Goal: Task Accomplishment & Management: Complete application form

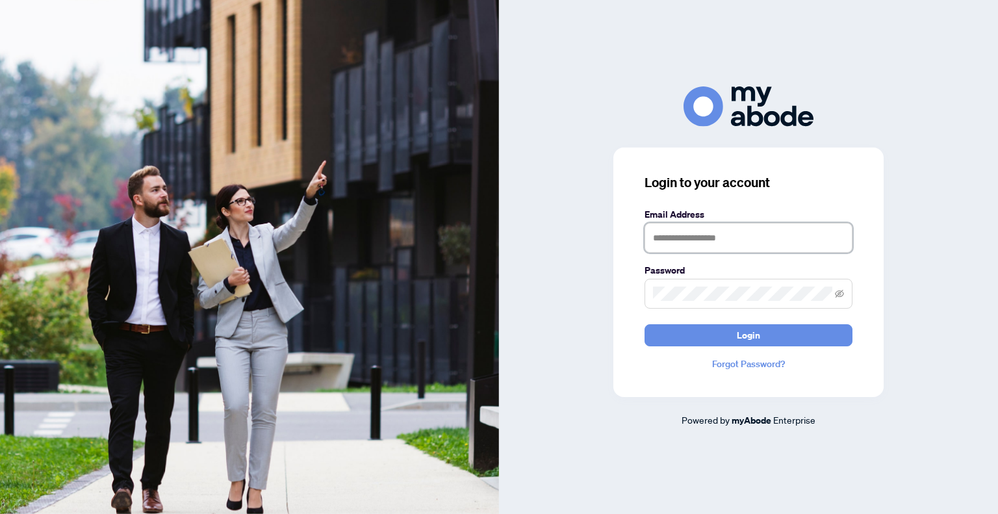
click at [721, 224] on input "text" at bounding box center [749, 238] width 208 height 30
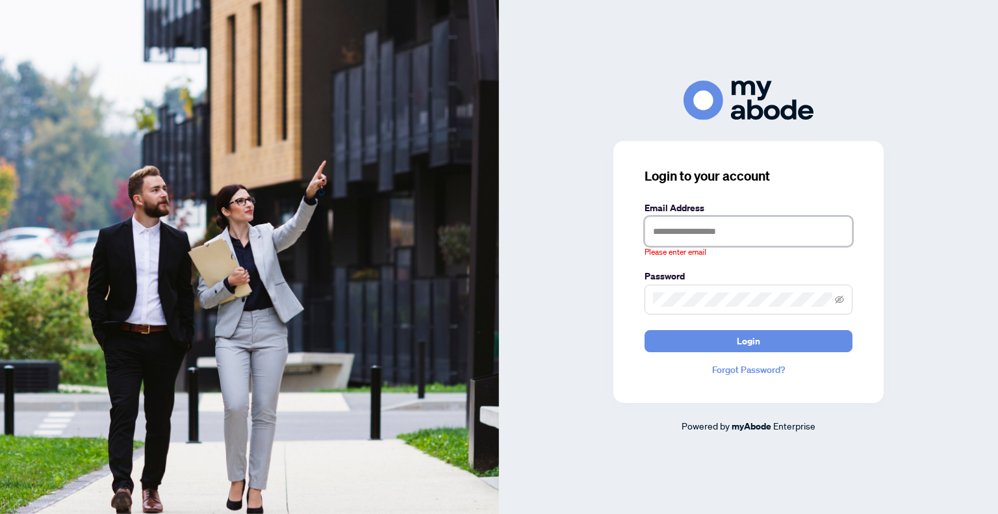
type input "**********"
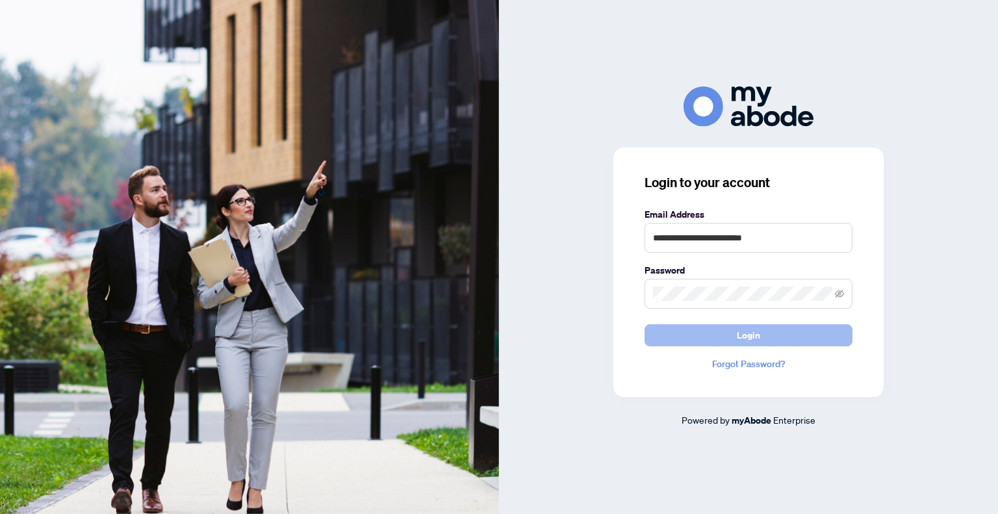
click at [746, 328] on span "Login" at bounding box center [748, 335] width 23 height 21
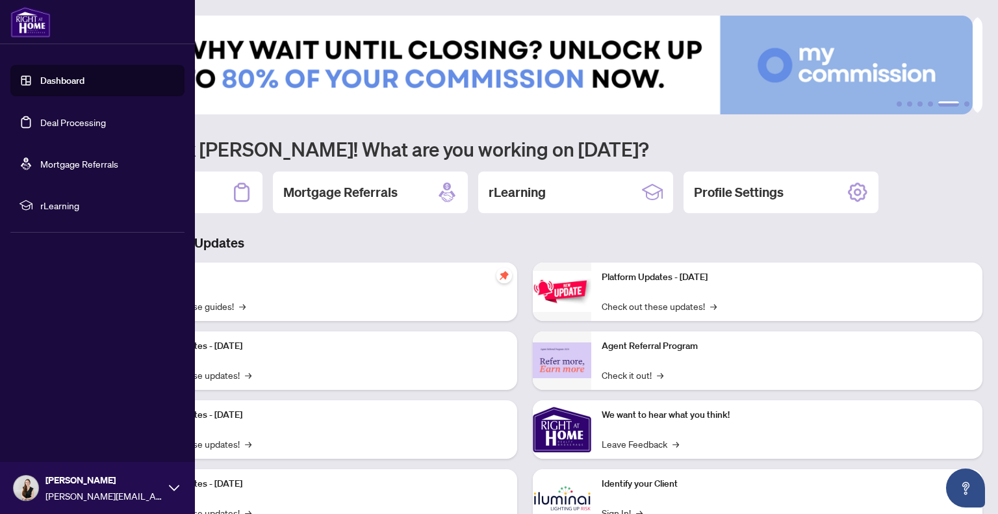
click at [85, 124] on link "Deal Processing" at bounding box center [73, 122] width 66 height 12
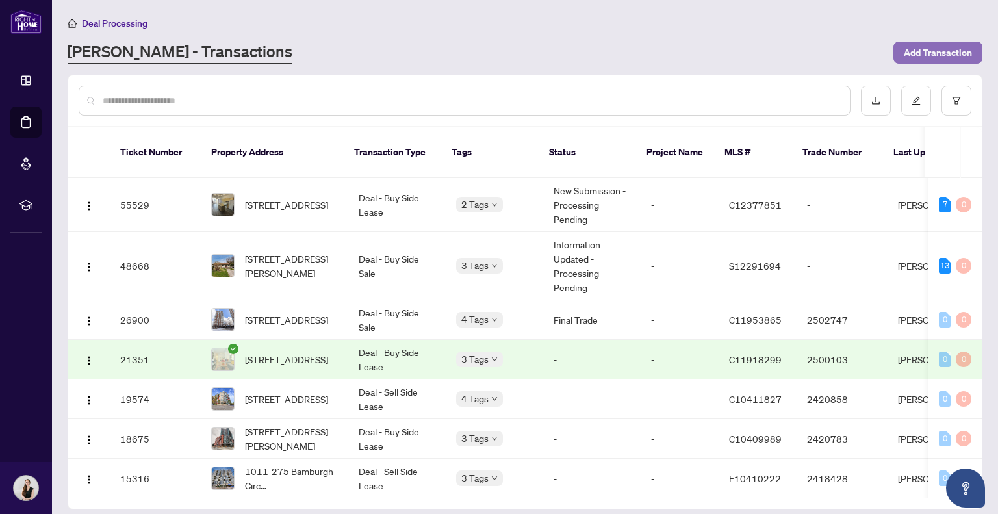
click at [952, 57] on span "Add Transaction" at bounding box center [938, 52] width 68 height 21
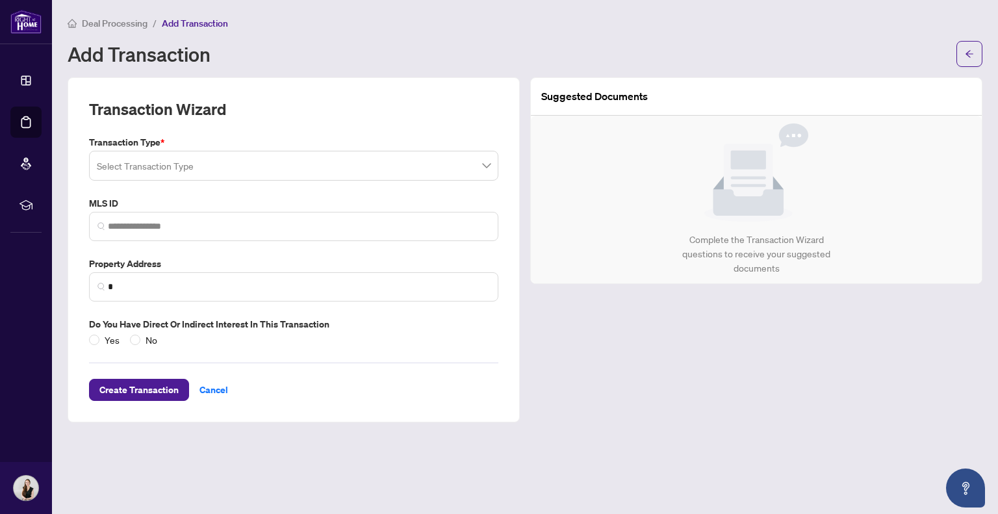
click at [224, 163] on input "search" at bounding box center [288, 167] width 382 height 29
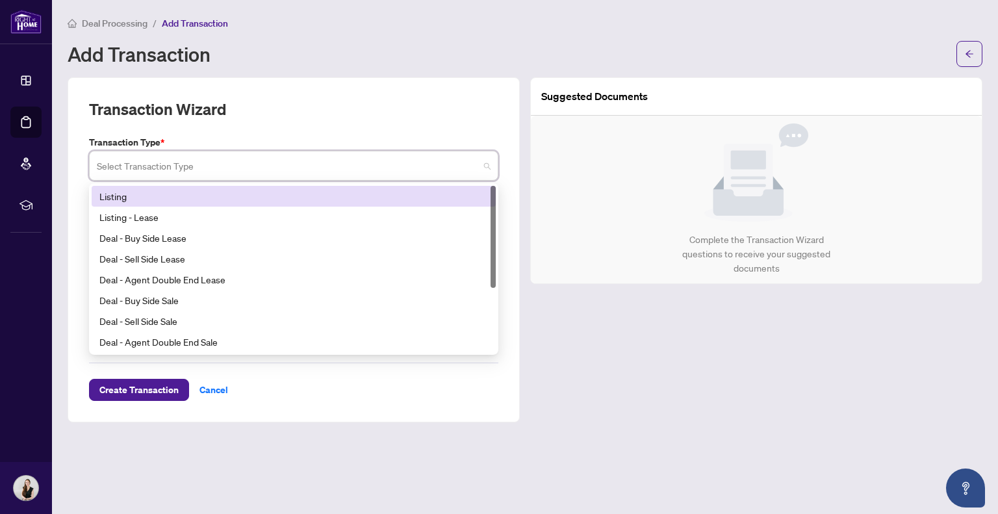
click at [125, 200] on div "Listing" at bounding box center [293, 196] width 389 height 14
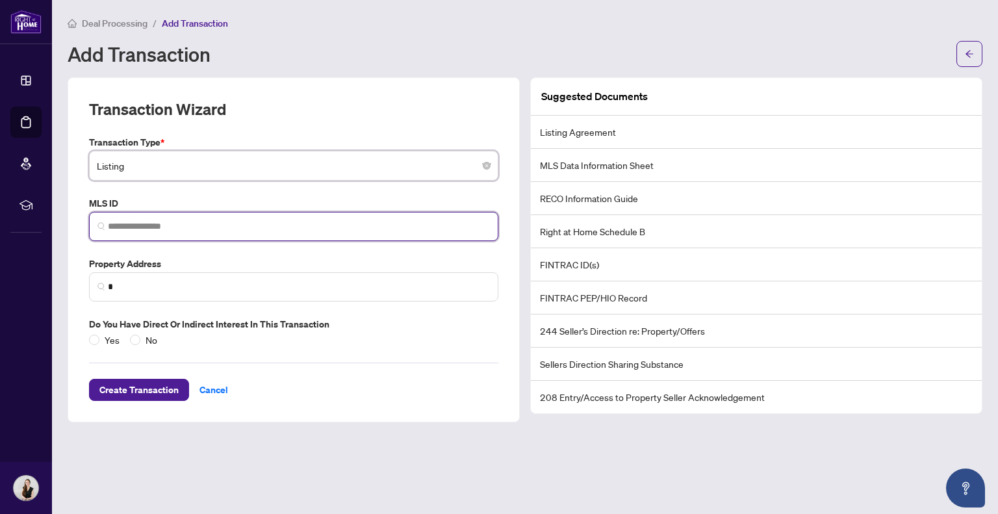
click at [248, 231] on input "search" at bounding box center [299, 227] width 382 height 14
paste input "*********"
type input "*********"
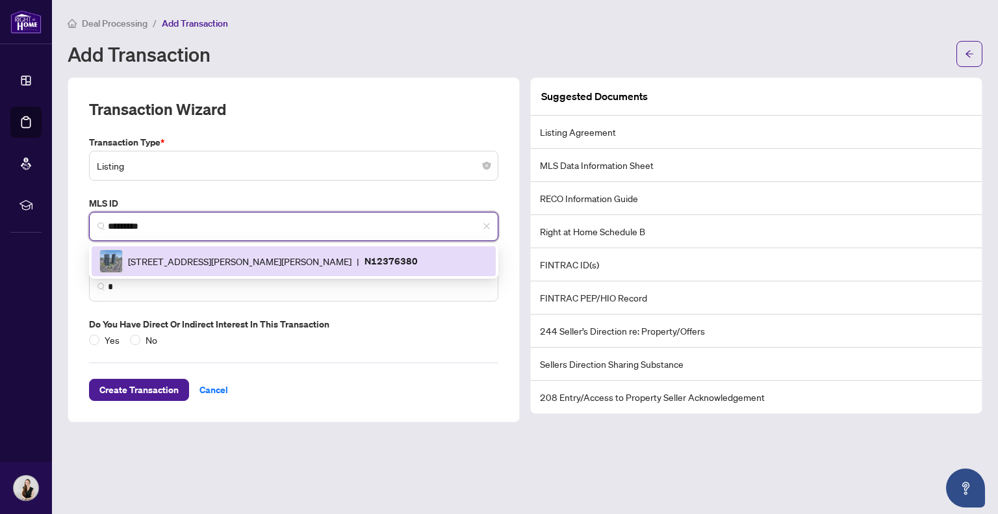
click at [250, 270] on div "7777 Weston Rd, Vaughan, Ontario L4L 0G9, Canada | N12376380" at bounding box center [293, 261] width 389 height 23
type input "**********"
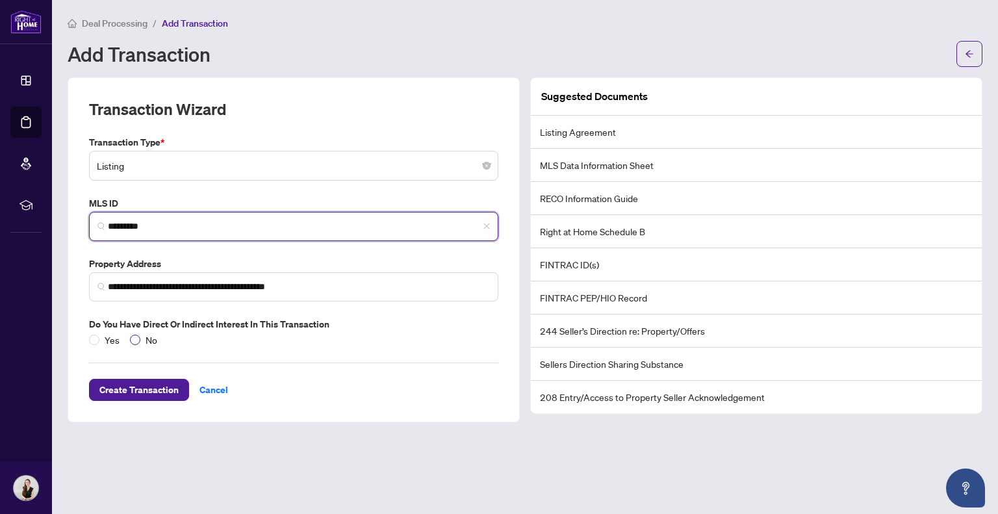
type input "*********"
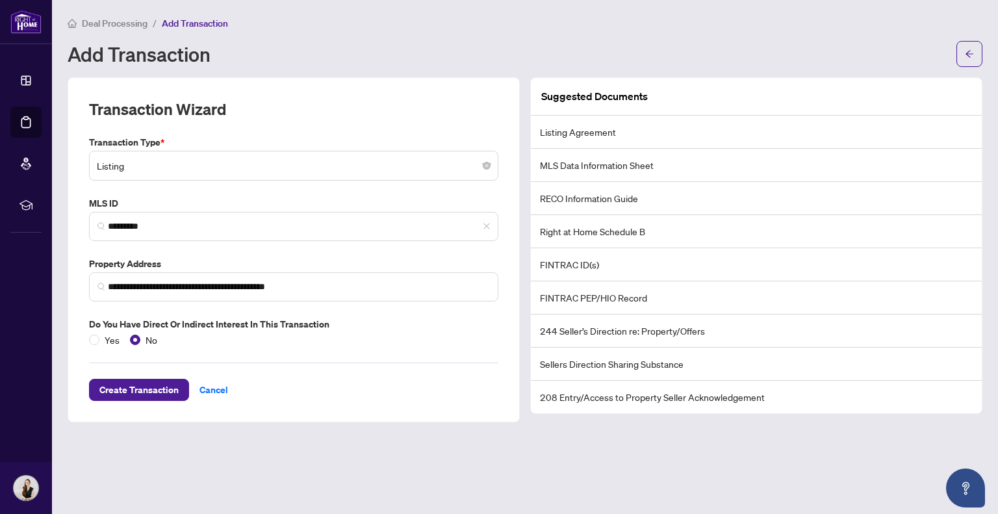
click at [128, 404] on div "**********" at bounding box center [294, 249] width 452 height 345
click at [122, 385] on span "Create Transaction" at bounding box center [138, 390] width 79 height 21
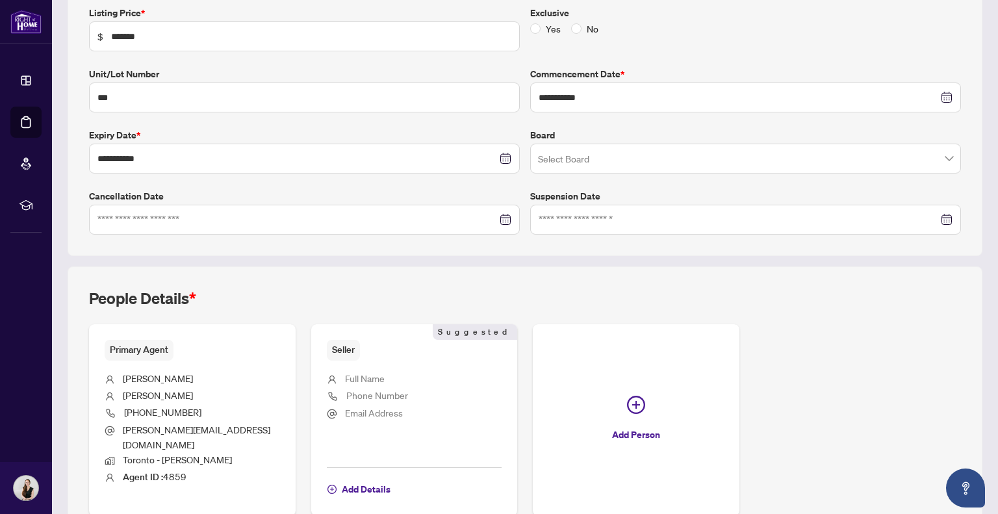
scroll to position [285, 0]
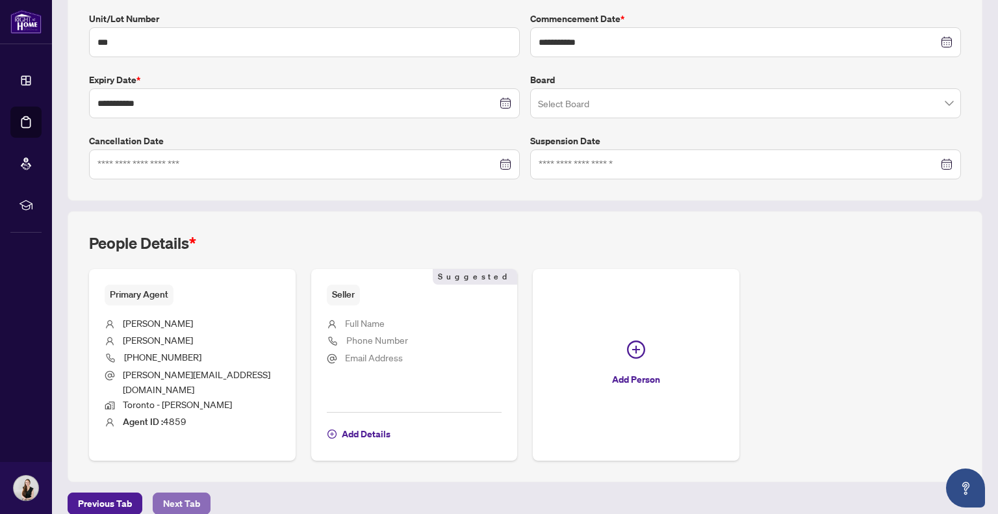
click at [185, 493] on span "Next Tab" at bounding box center [181, 503] width 37 height 21
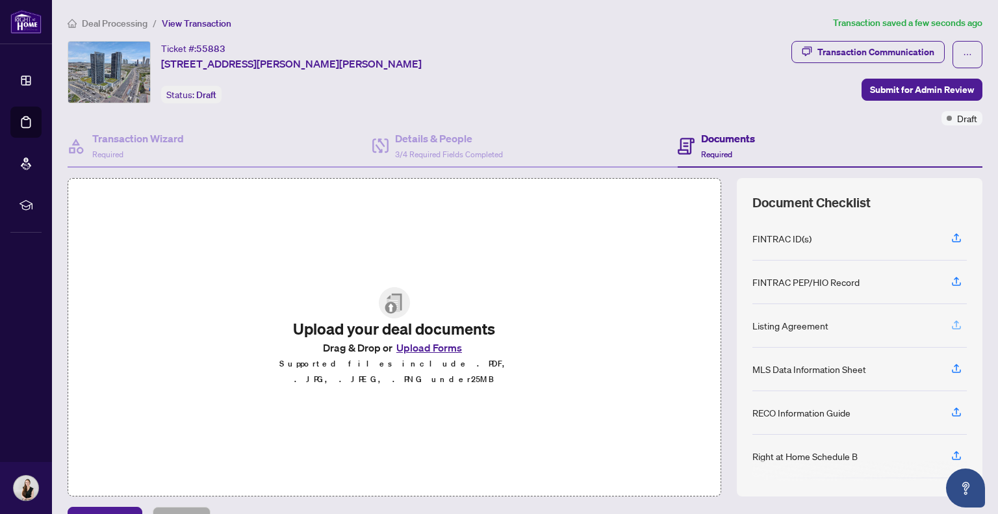
click at [951, 319] on icon "button" at bounding box center [957, 325] width 12 height 12
click at [951, 364] on icon "button" at bounding box center [957, 369] width 12 height 12
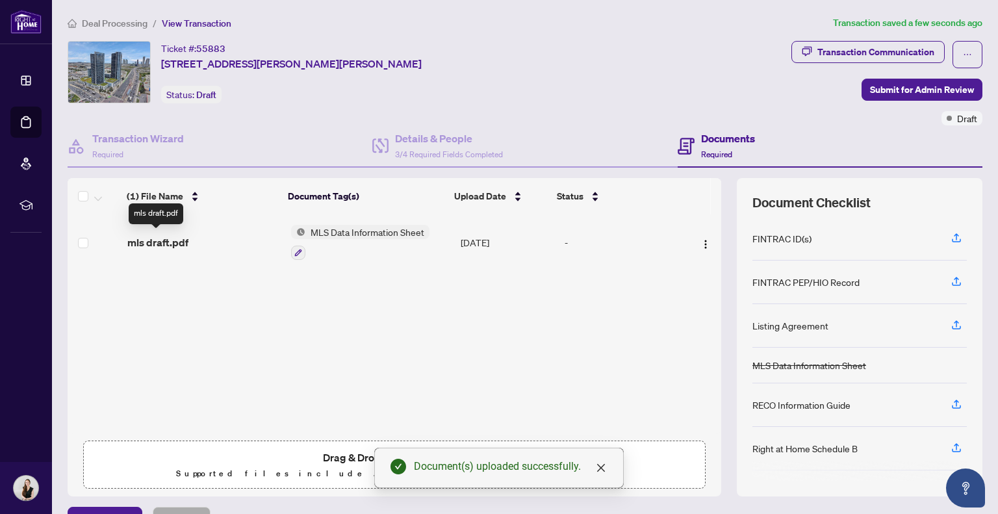
click at [180, 241] on span "mls draft.pdf" at bounding box center [157, 243] width 61 height 16
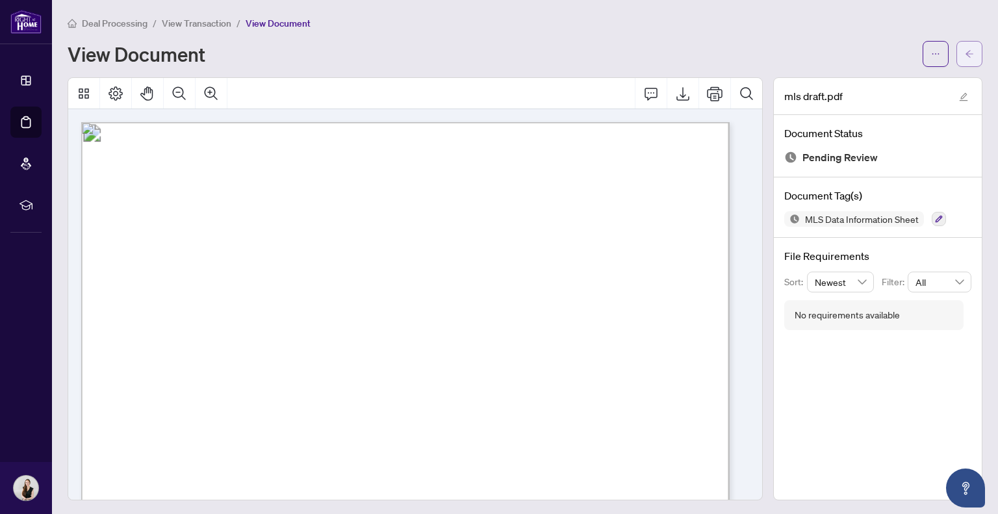
click at [965, 55] on icon "arrow-left" at bounding box center [969, 53] width 9 height 9
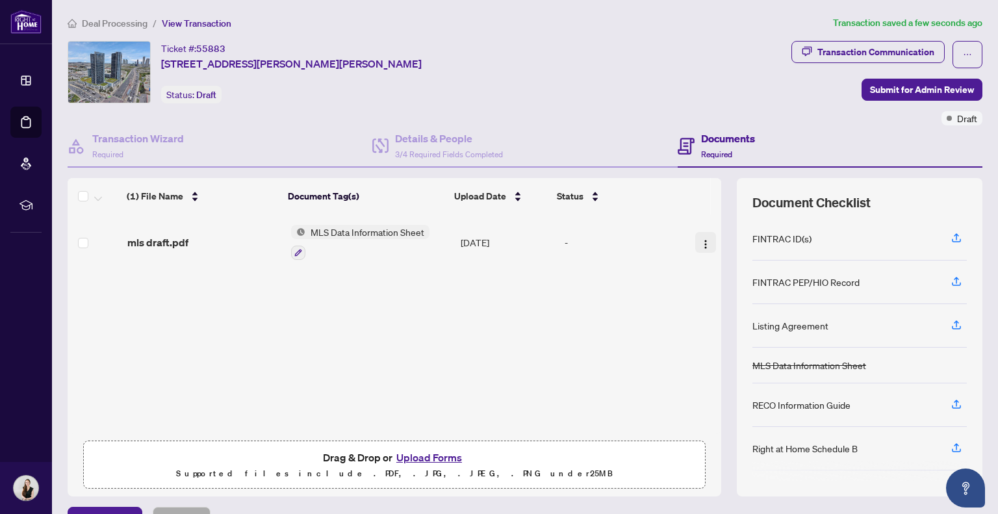
click at [701, 239] on img "button" at bounding box center [706, 244] width 10 height 10
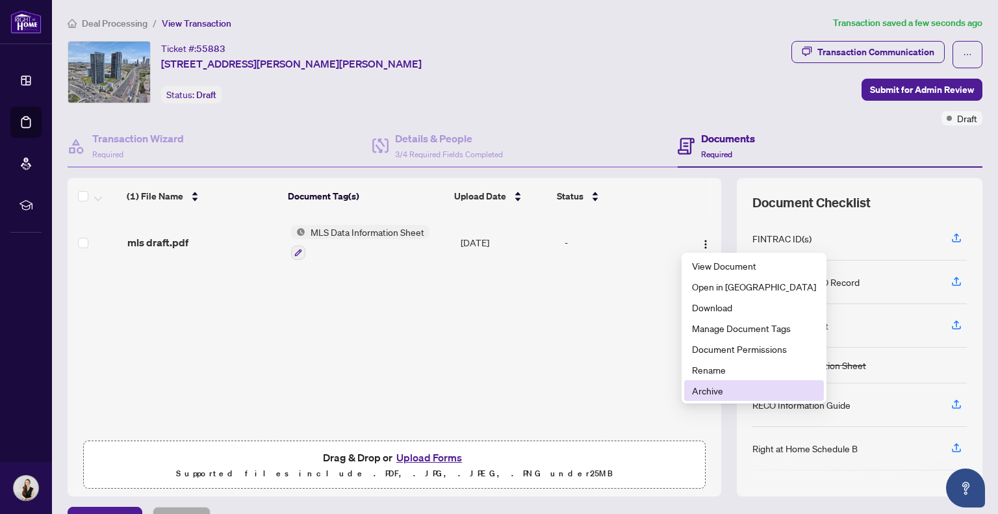
click at [718, 389] on span "Archive" at bounding box center [754, 391] width 124 height 14
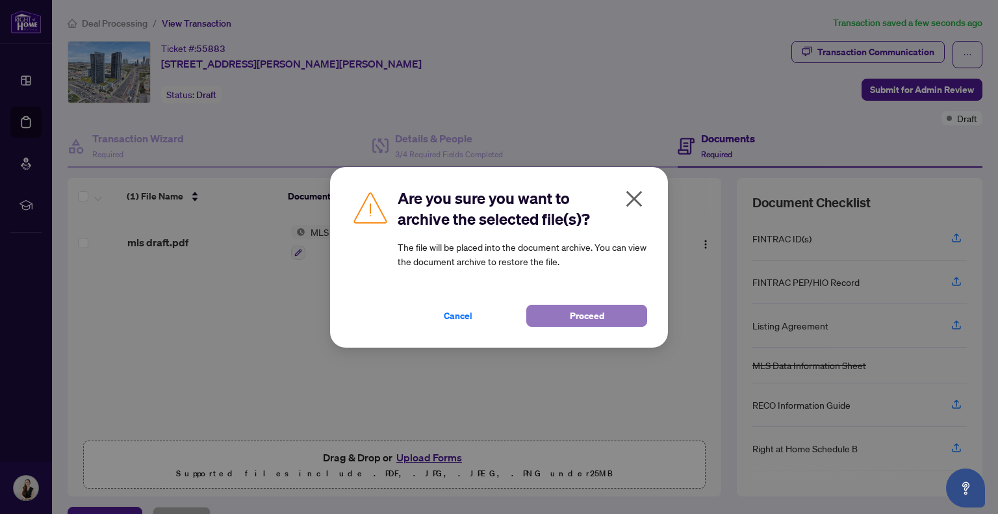
click at [577, 306] on span "Proceed" at bounding box center [587, 316] width 34 height 21
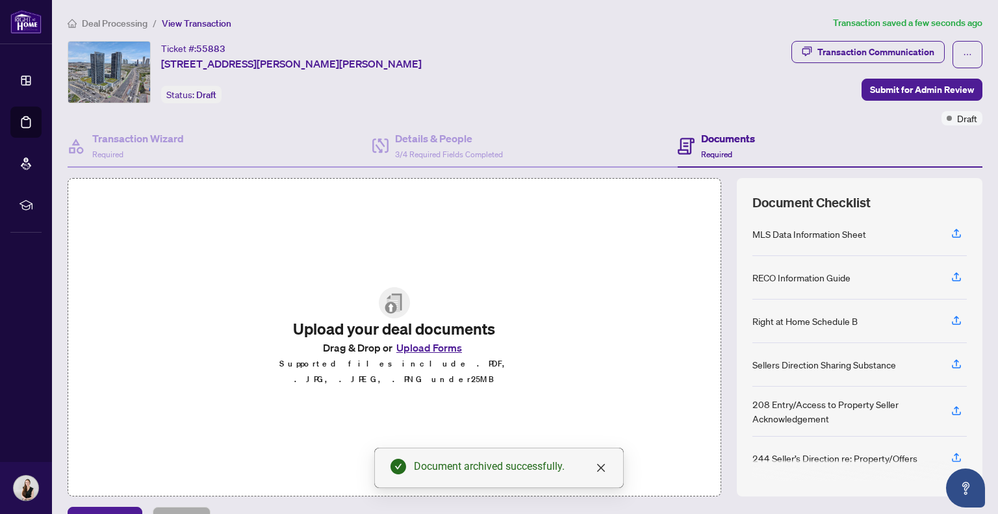
scroll to position [135, 0]
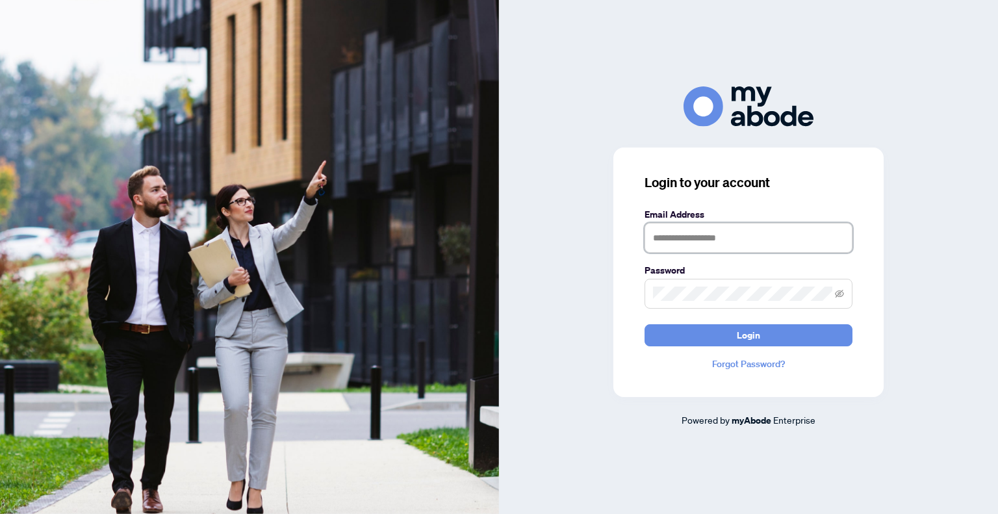
click at [749, 230] on input "text" at bounding box center [749, 238] width 208 height 30
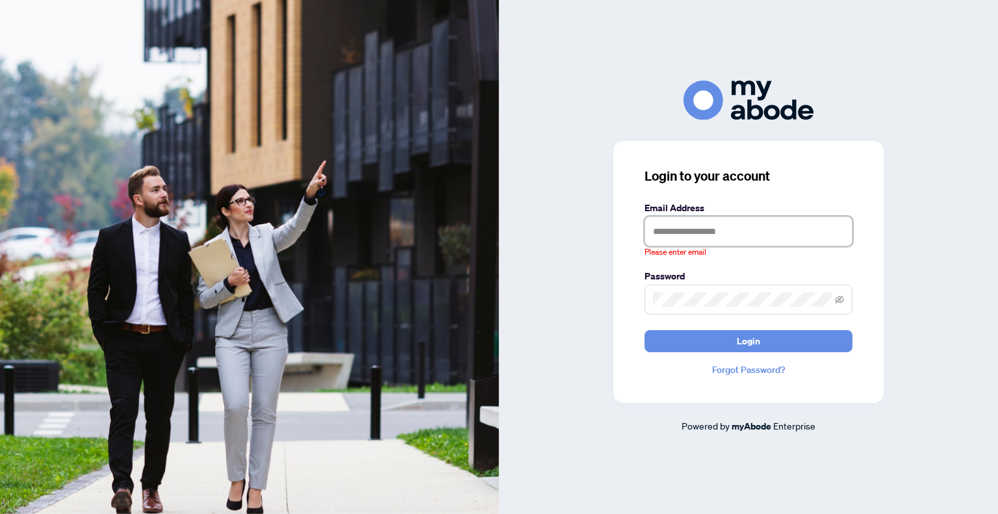
type input "**********"
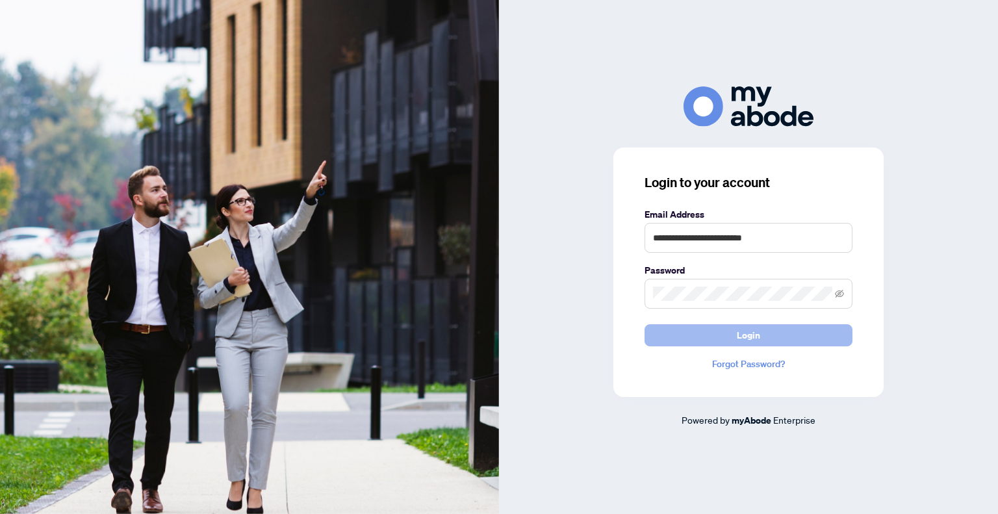
click at [775, 330] on button "Login" at bounding box center [749, 335] width 208 height 22
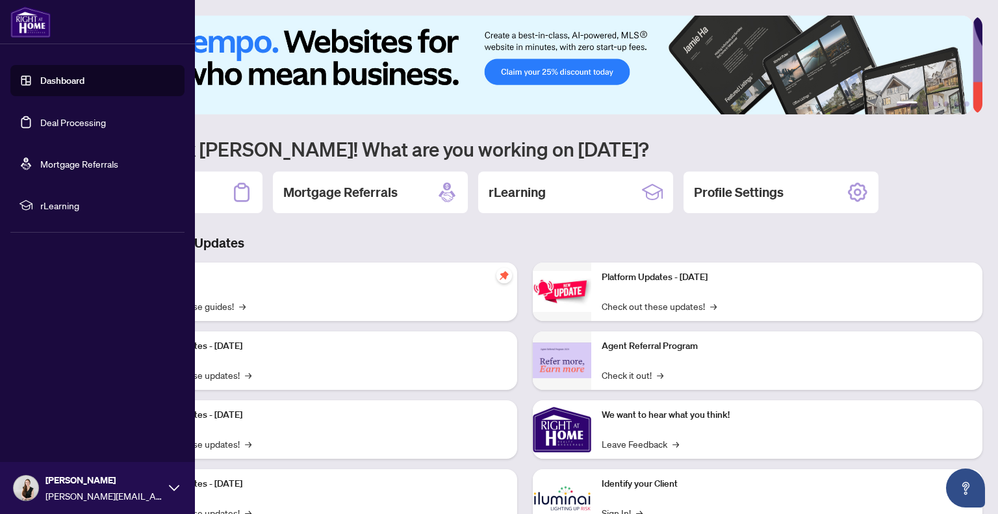
click at [83, 125] on link "Deal Processing" at bounding box center [73, 122] width 66 height 12
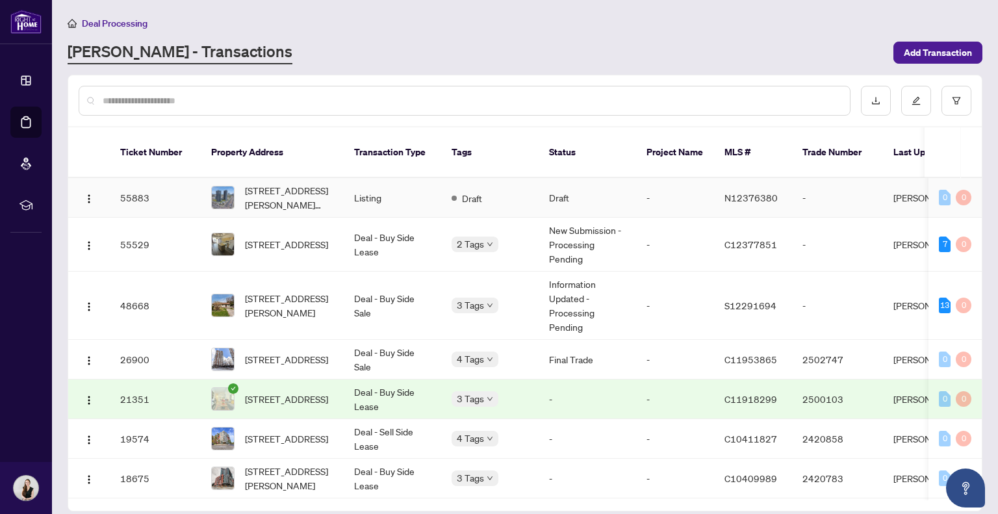
click at [457, 178] on td "Draft" at bounding box center [490, 198] width 98 height 40
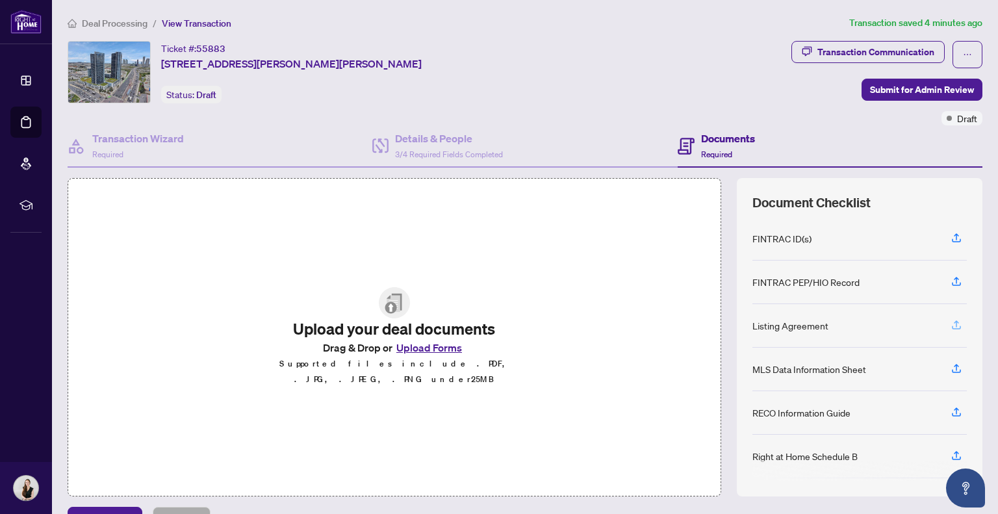
click at [951, 324] on icon "button" at bounding box center [957, 325] width 12 height 12
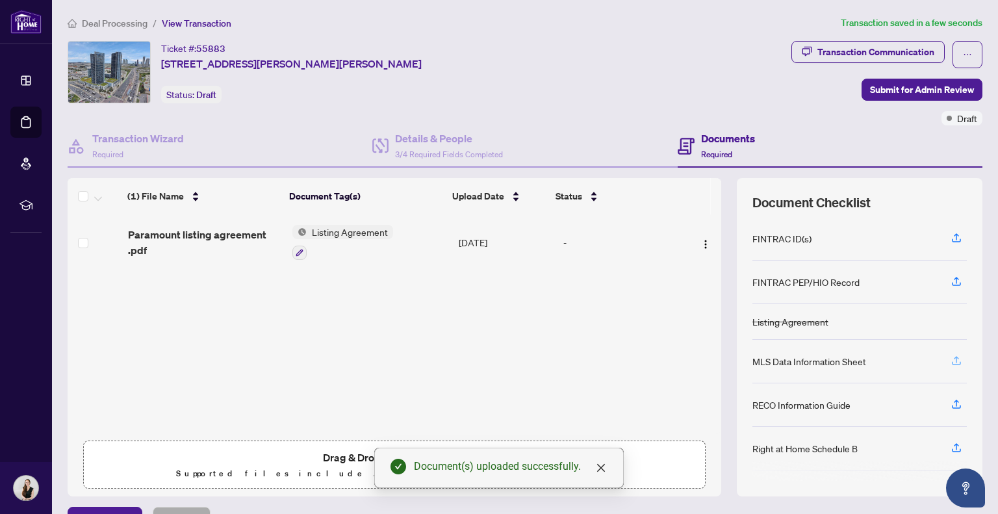
click at [951, 363] on span "button" at bounding box center [957, 361] width 12 height 21
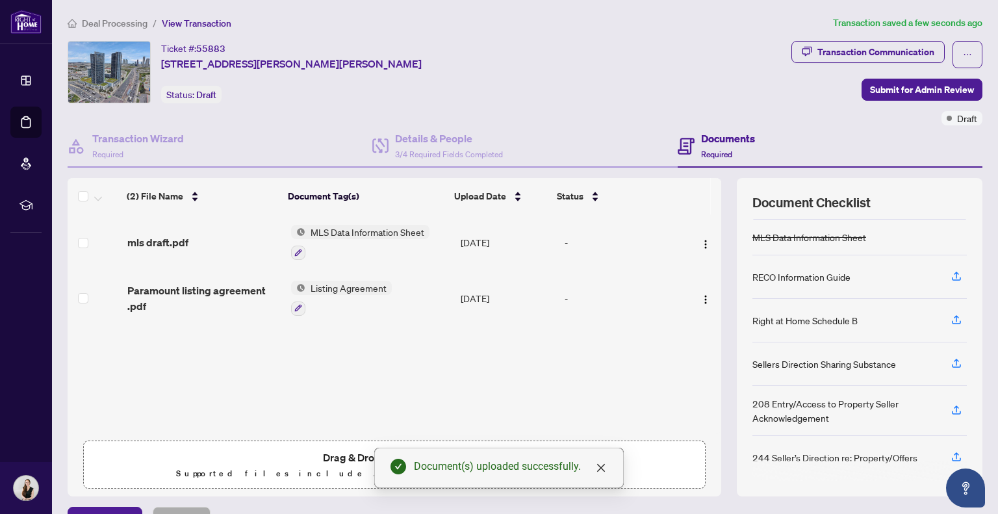
scroll to position [29, 0]
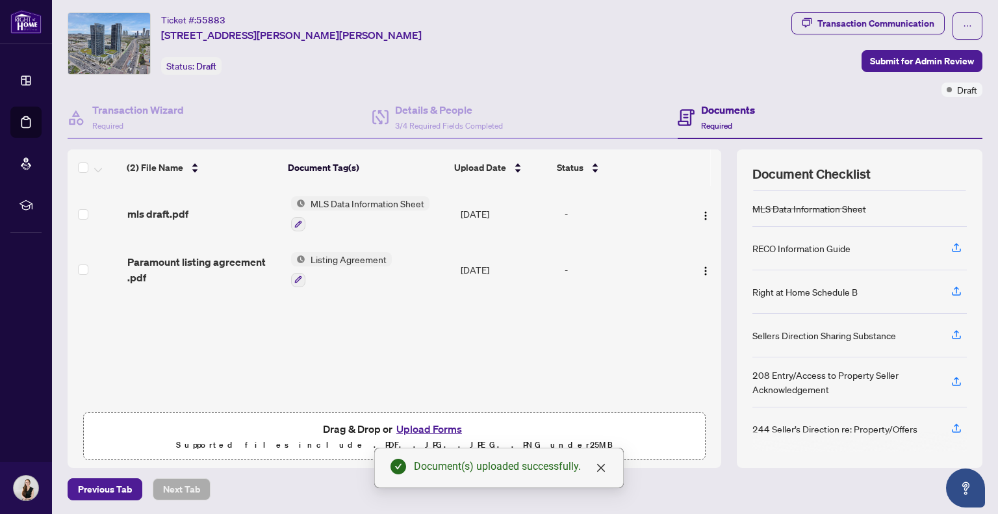
click at [447, 424] on button "Upload Forms" at bounding box center [429, 429] width 73 height 17
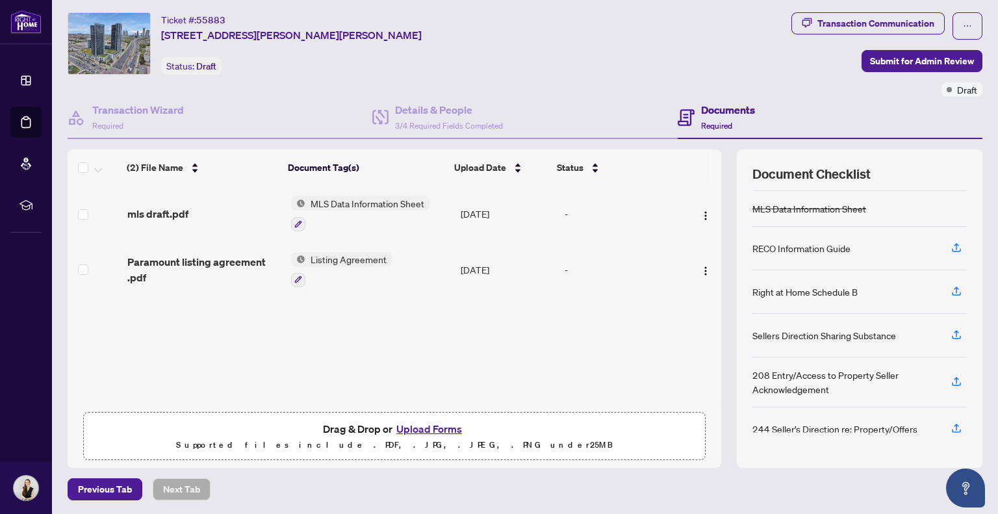
click at [432, 427] on button "Upload Forms" at bounding box center [429, 429] width 73 height 17
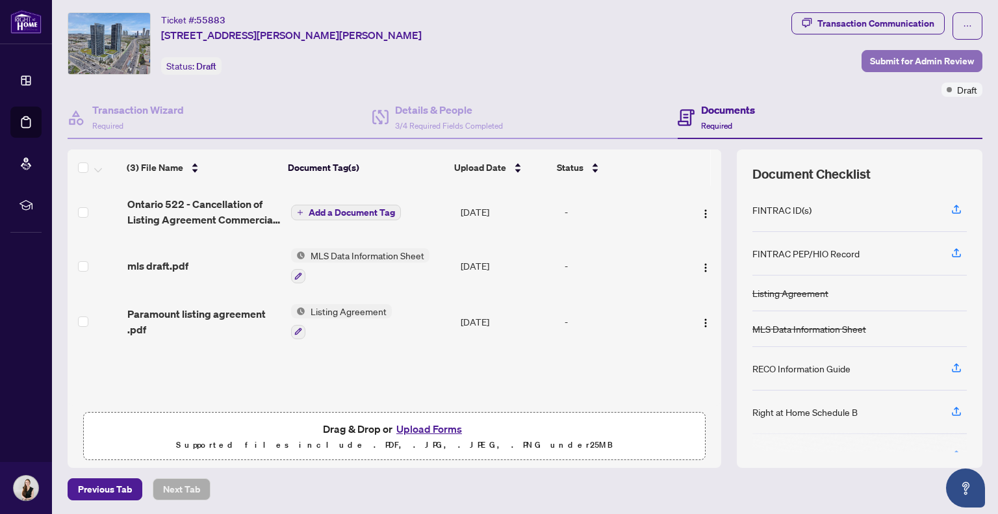
click at [924, 56] on span "Submit for Admin Review" at bounding box center [922, 61] width 104 height 21
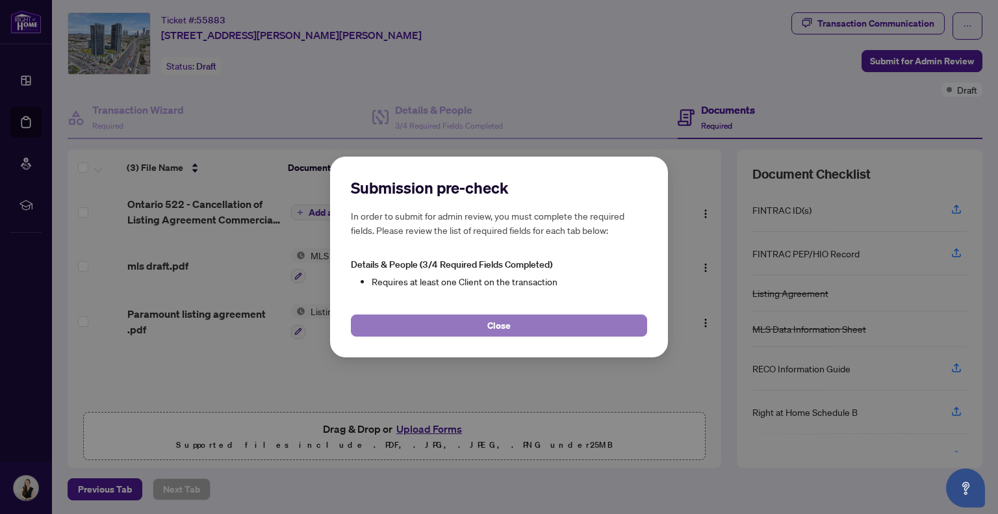
click at [536, 332] on button "Close" at bounding box center [499, 326] width 296 height 22
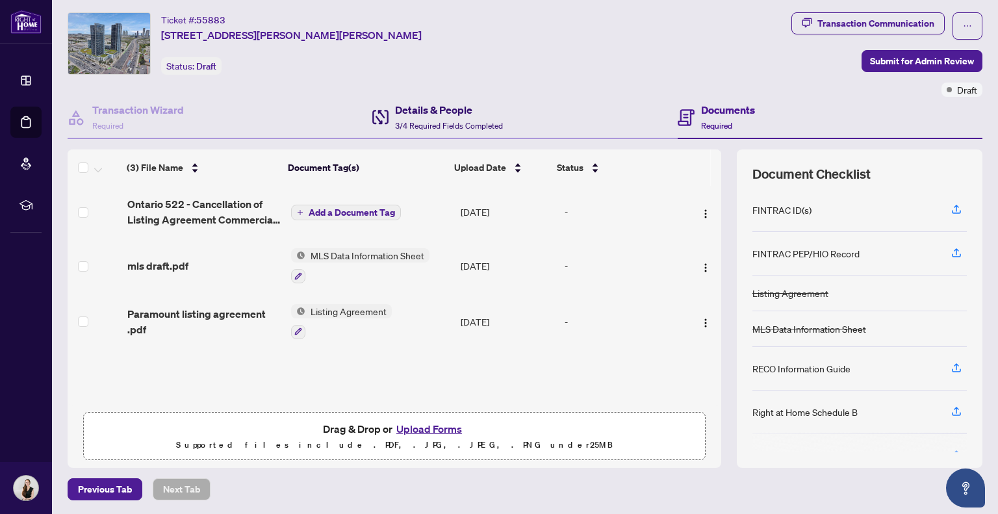
click at [431, 106] on h4 "Details & People" at bounding box center [449, 110] width 108 height 16
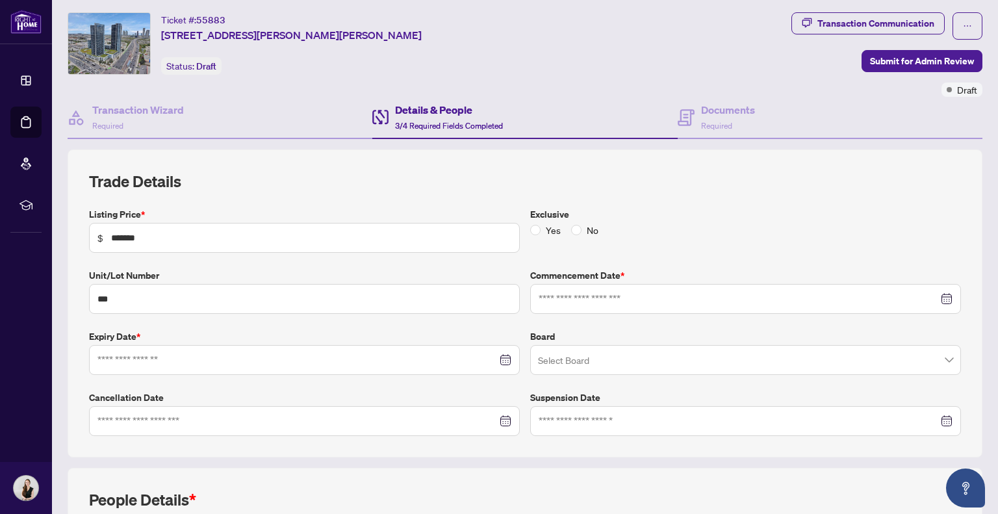
type input "**********"
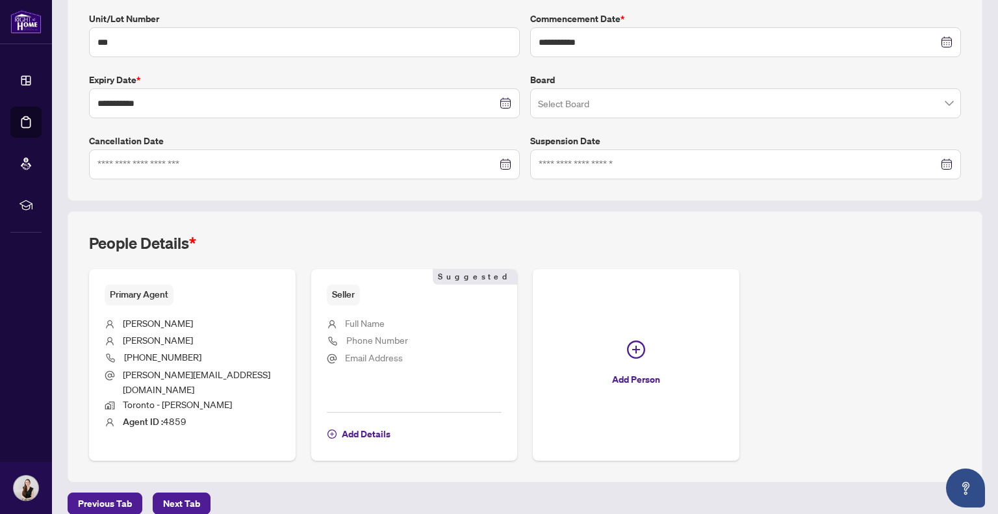
click at [367, 333] on span "Phone Number" at bounding box center [377, 340] width 62 height 15
click at [351, 424] on span "Add Details" at bounding box center [366, 434] width 49 height 21
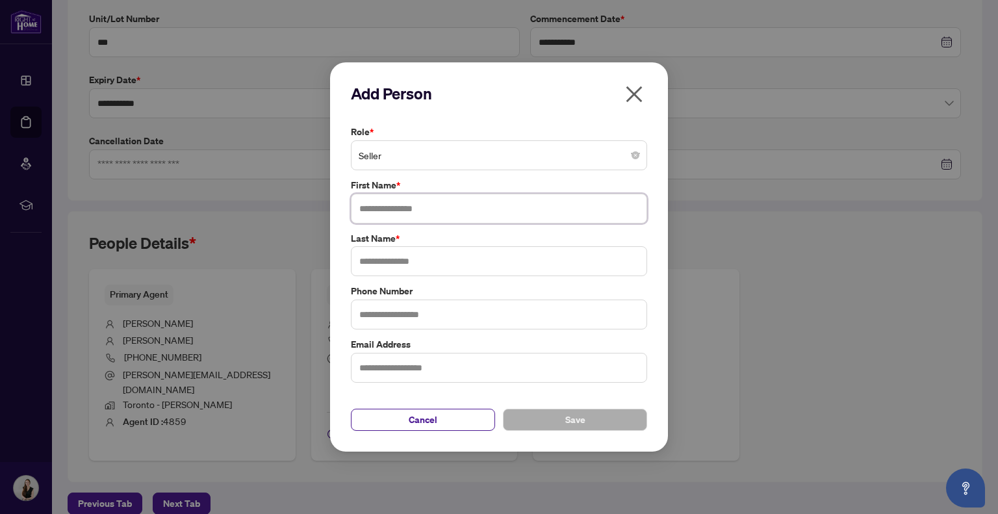
click at [432, 215] on input "text" at bounding box center [499, 209] width 296 height 30
click at [489, 153] on span "Seller" at bounding box center [499, 155] width 281 height 25
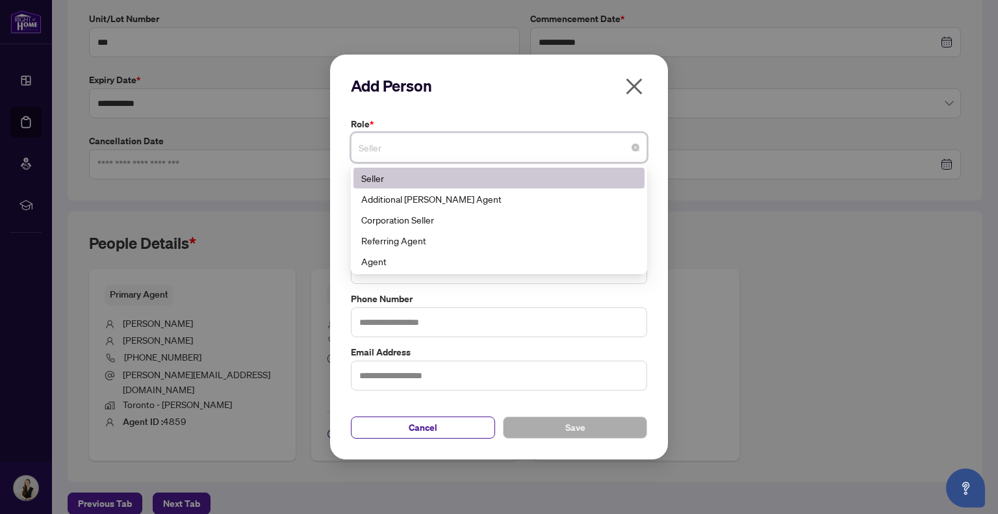
click at [509, 174] on div "Seller" at bounding box center [499, 178] width 276 height 14
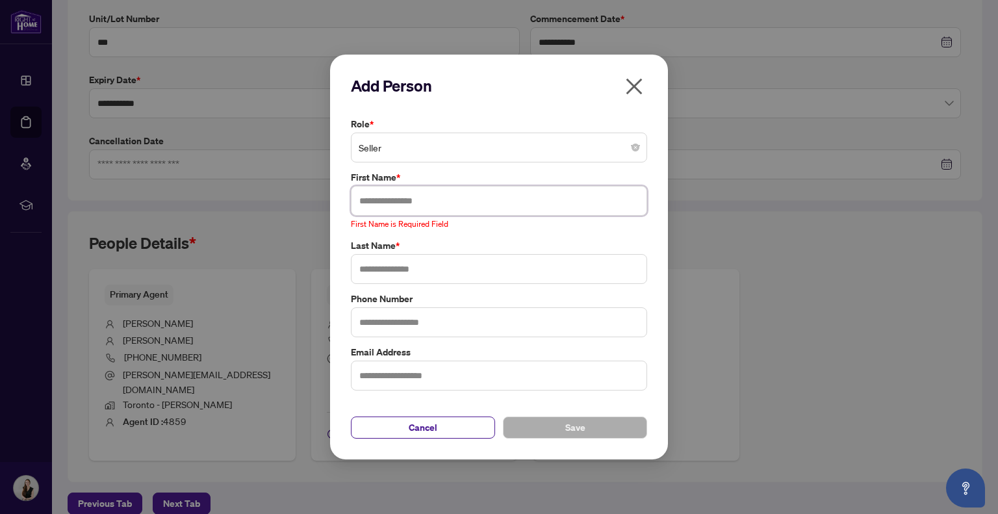
click at [434, 203] on input "text" at bounding box center [499, 201] width 296 height 30
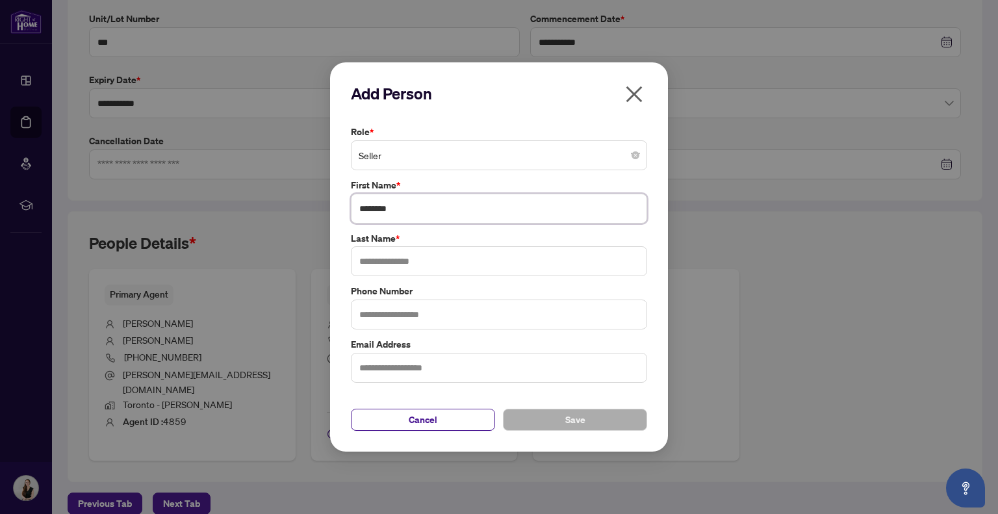
type input "********"
click at [377, 274] on input "text" at bounding box center [499, 261] width 296 height 30
type input "*****"
click at [590, 416] on button "Save" at bounding box center [575, 420] width 144 height 22
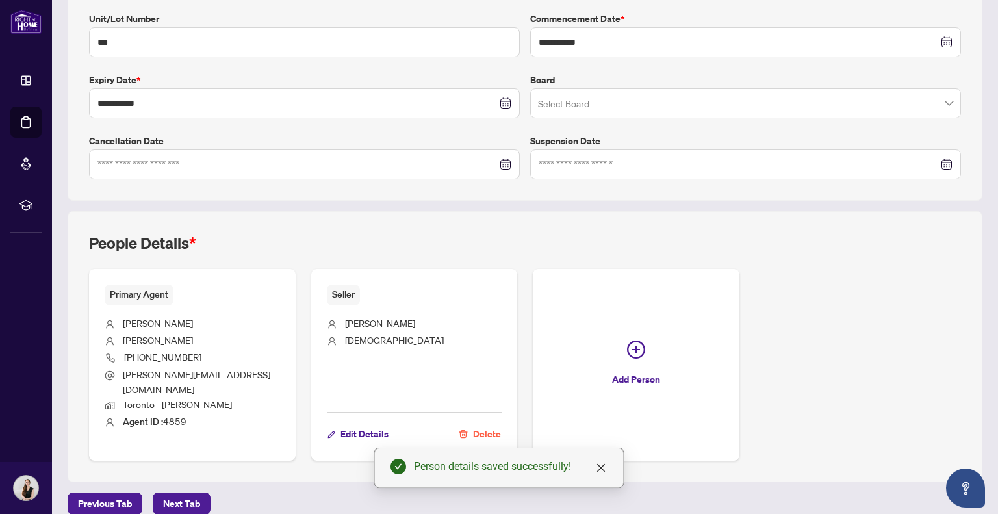
scroll to position [0, 0]
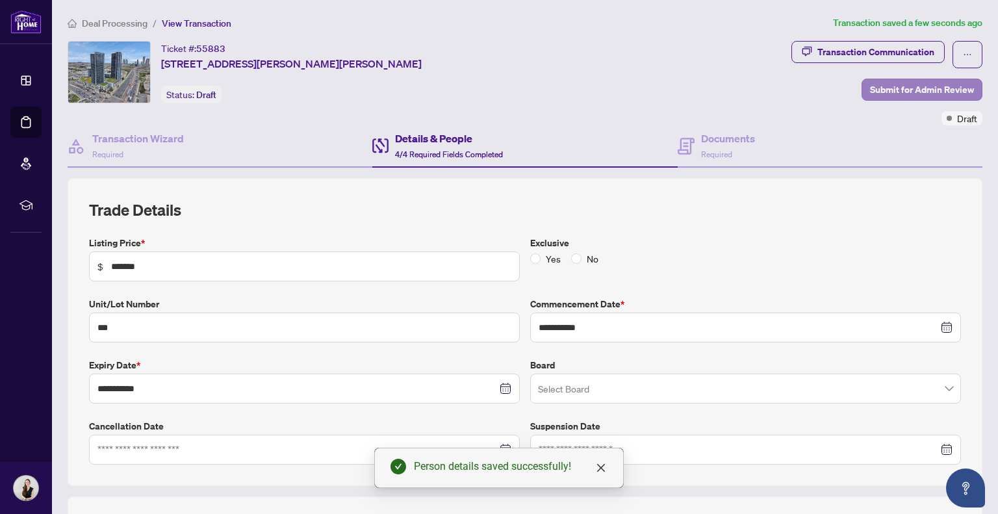
click at [922, 77] on div "Transaction Communication Submit for Admin Review Draft" at bounding box center [887, 83] width 191 height 85
click at [941, 88] on span "Submit for Admin Review" at bounding box center [922, 89] width 104 height 21
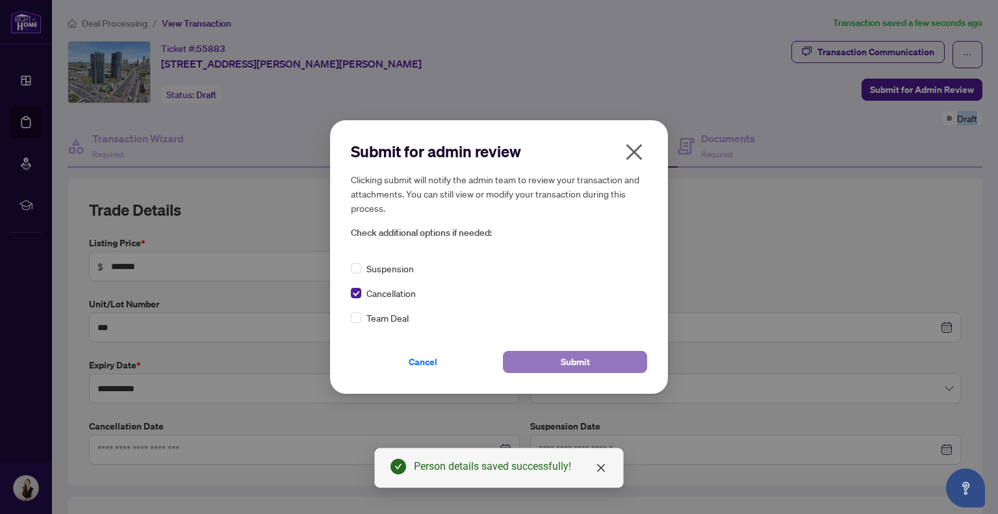
click at [603, 356] on button "Submit" at bounding box center [575, 362] width 144 height 22
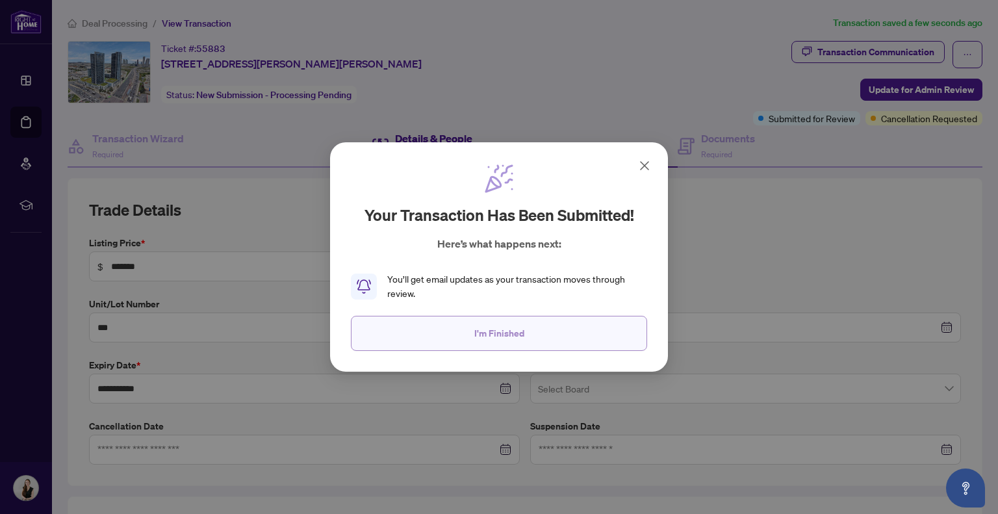
click at [551, 323] on button "I'm Finished" at bounding box center [499, 333] width 296 height 35
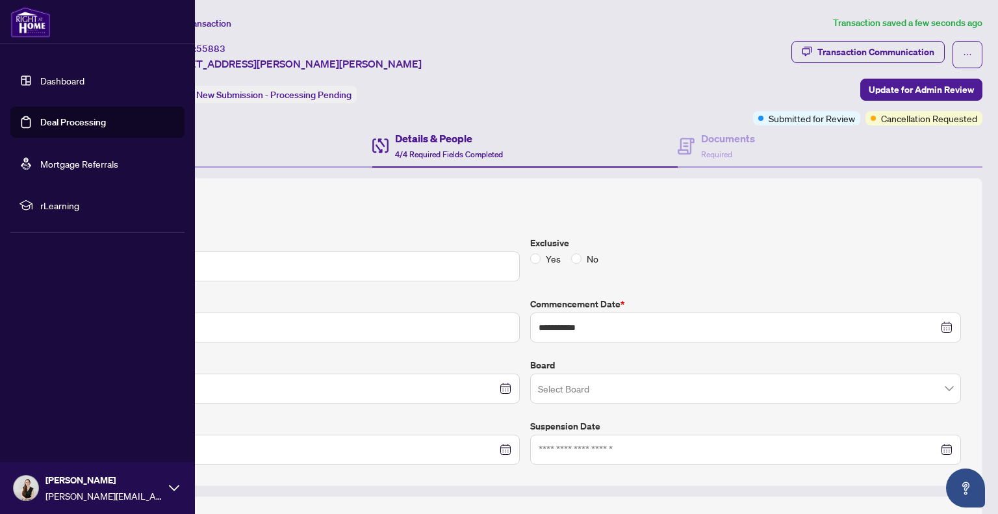
click at [72, 128] on link "Deal Processing" at bounding box center [73, 122] width 66 height 12
